Goal: Find specific page/section: Find specific page/section

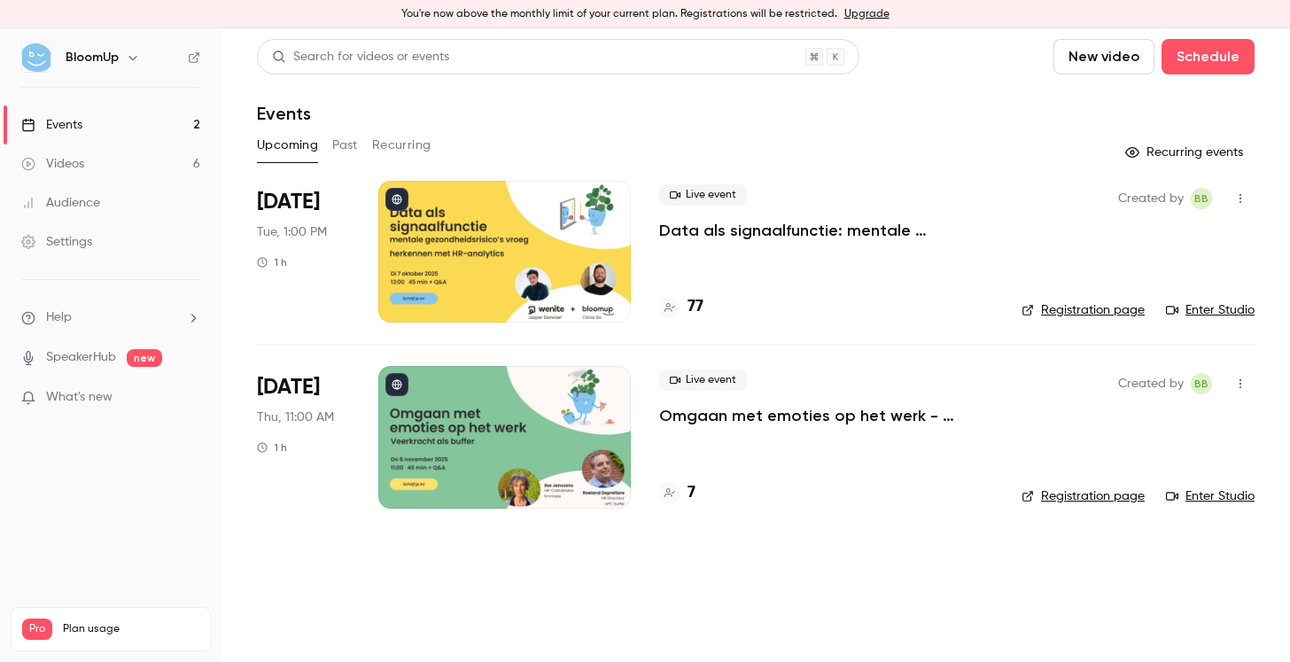
click at [491, 255] on div at bounding box center [504, 252] width 252 height 142
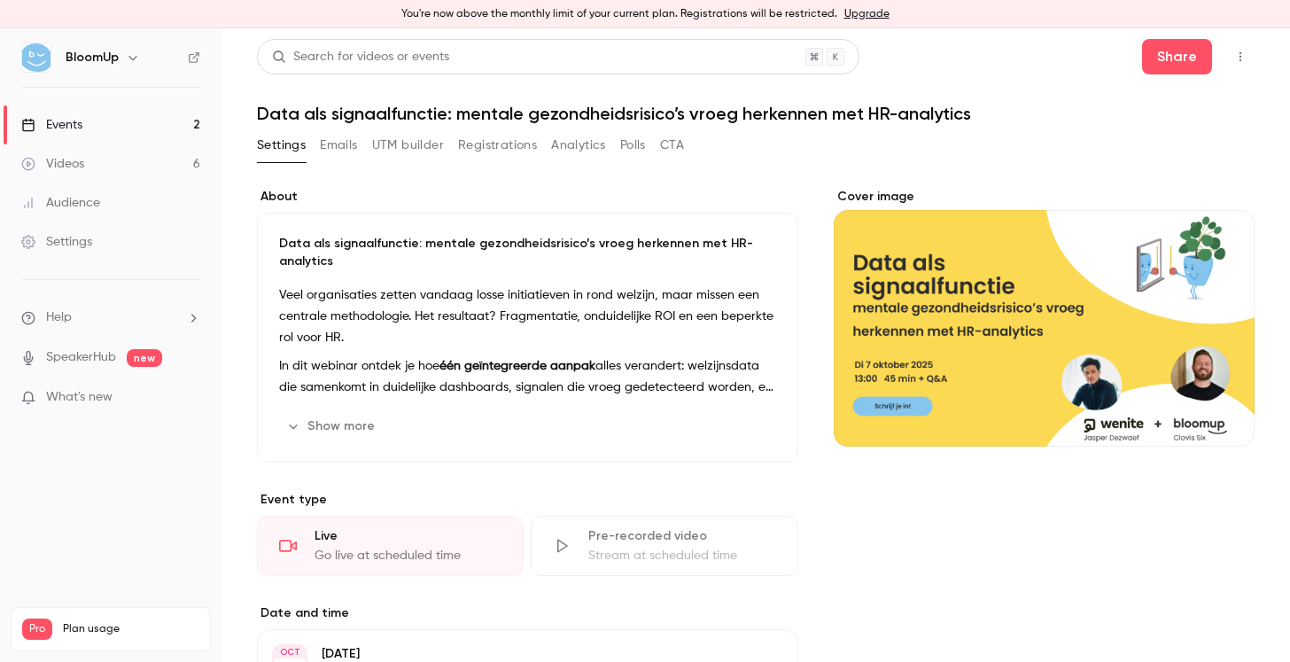
click at [334, 143] on button "Emails" at bounding box center [338, 145] width 37 height 28
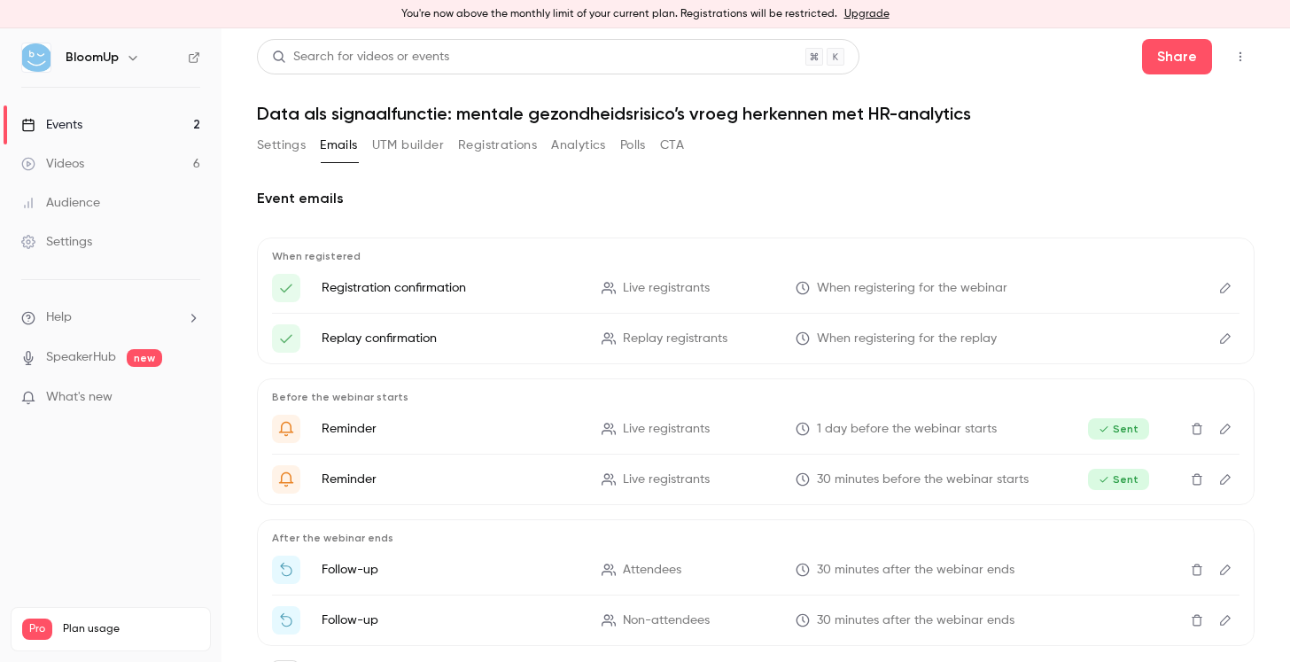
click at [477, 151] on button "Registrations" at bounding box center [497, 145] width 79 height 28
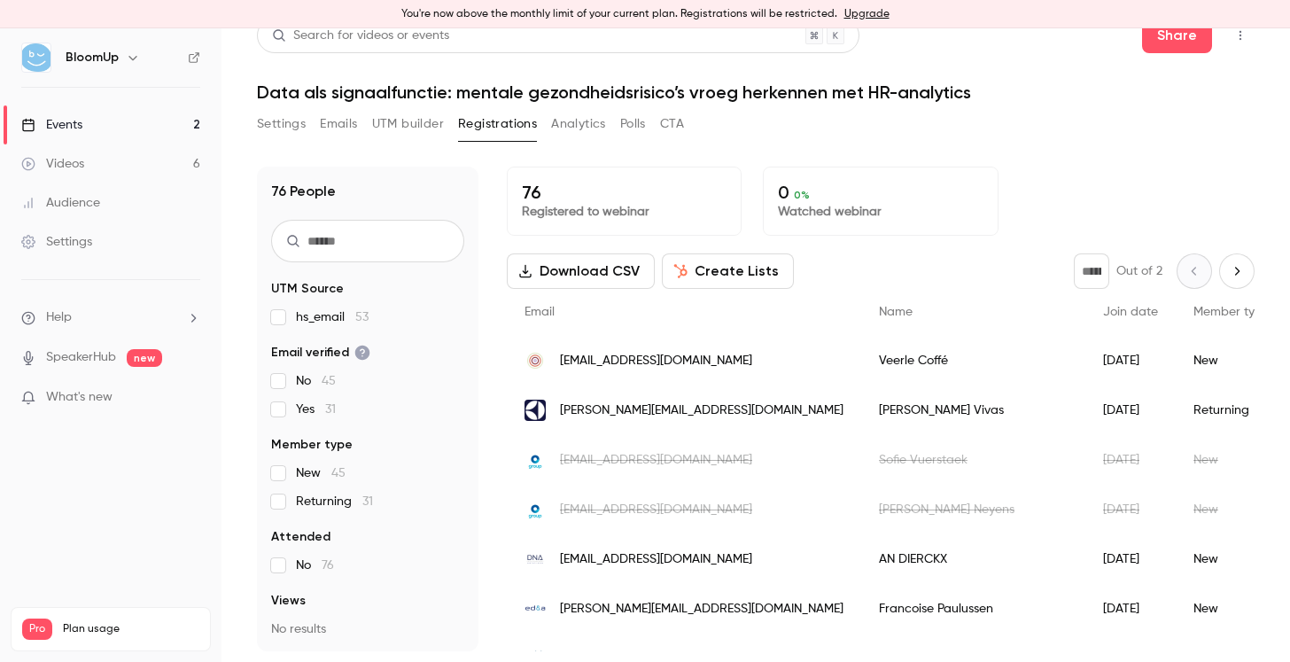
click at [1103, 309] on span "Join date" at bounding box center [1130, 312] width 55 height 12
